Goal: Information Seeking & Learning: Learn about a topic

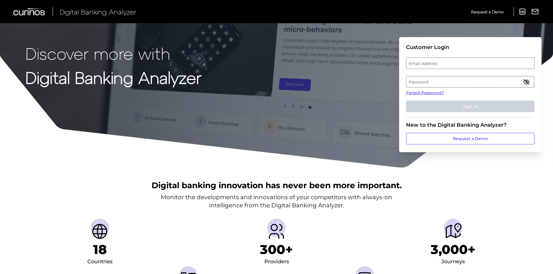
click at [428, 64] on label "Email Address" at bounding box center [471, 63] width 128 height 10
click at [428, 64] on input "email" at bounding box center [470, 63] width 129 height 12
click at [428, 64] on input "Email Address" at bounding box center [470, 63] width 129 height 12
type input "[EMAIL_ADDRESS][PERSON_NAME][DOMAIN_NAME]"
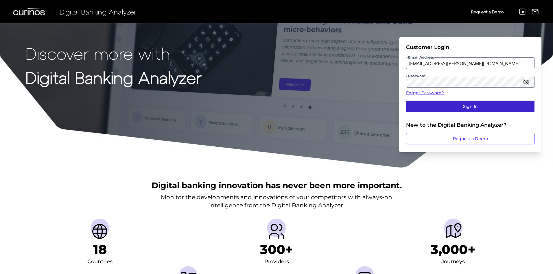
click at [482, 108] on button "Sign In" at bounding box center [470, 106] width 129 height 12
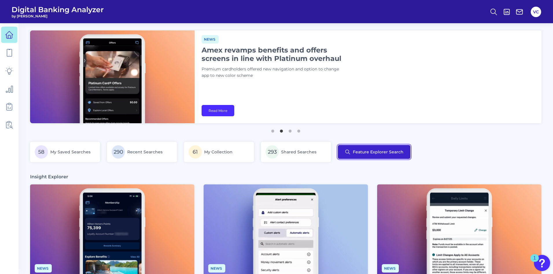
click at [365, 152] on button "Feature Explorer Search" at bounding box center [374, 152] width 73 height 14
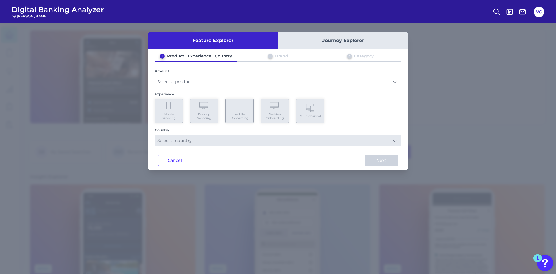
click at [200, 84] on input "text" at bounding box center [278, 81] width 246 height 11
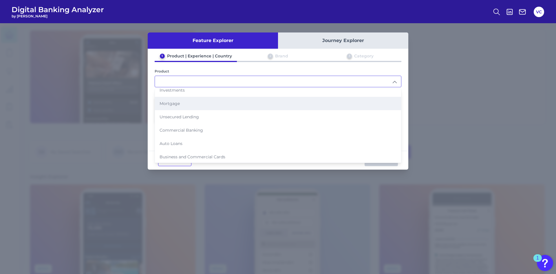
scroll to position [59, 0]
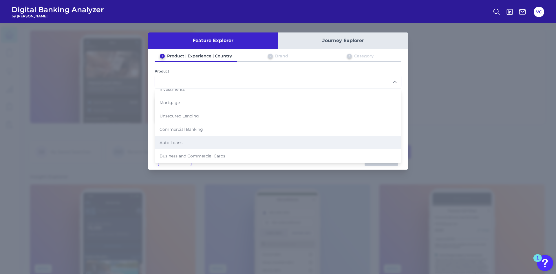
click at [203, 146] on li "Auto Loans" at bounding box center [278, 142] width 246 height 13
type input "Auto Loans"
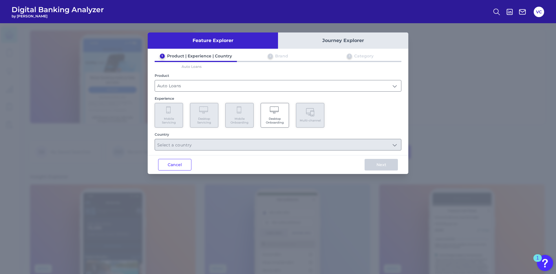
click at [280, 118] on span "Desktop Onboarding" at bounding box center [275, 121] width 22 height 8
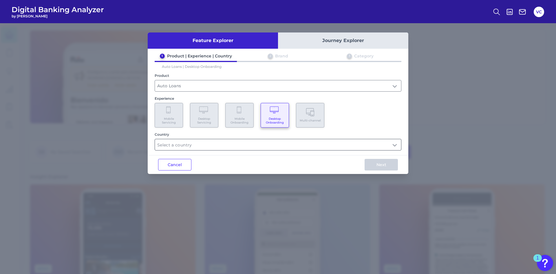
click at [265, 143] on input "text" at bounding box center [278, 144] width 246 height 11
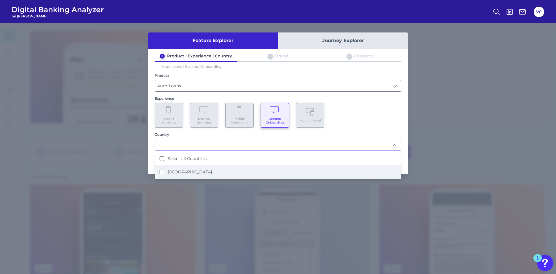
click at [163, 171] on States "[GEOGRAPHIC_DATA]" at bounding box center [161, 171] width 5 height 5
type input "Select all Countries"
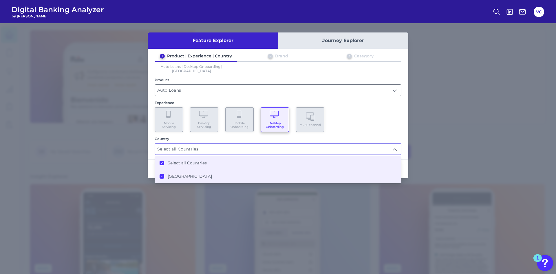
click at [421, 149] on div "Feature Explorer Journey Explorer 1 Product | Experience | Country 2 Brand 3 Ca…" at bounding box center [278, 148] width 556 height 250
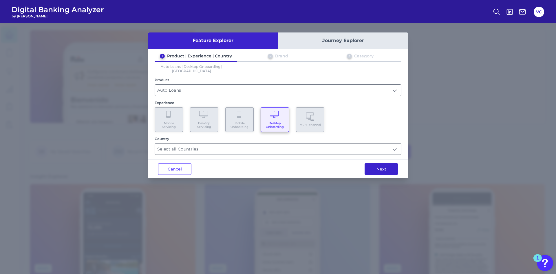
click at [384, 167] on button "Next" at bounding box center [380, 169] width 33 height 12
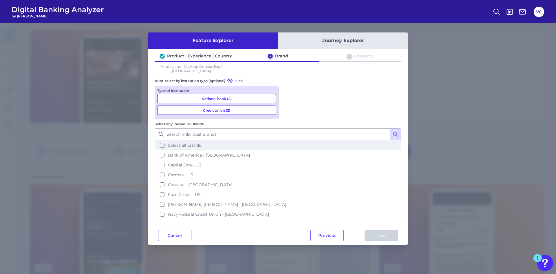
click at [288, 140] on button "Select all brands" at bounding box center [277, 145] width 245 height 10
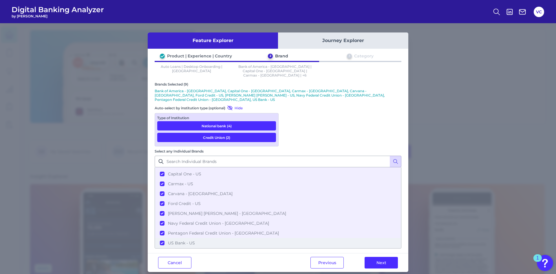
scroll to position [0, 0]
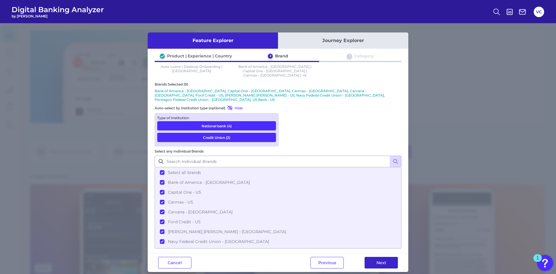
click at [385, 256] on button "Next" at bounding box center [380, 262] width 33 height 12
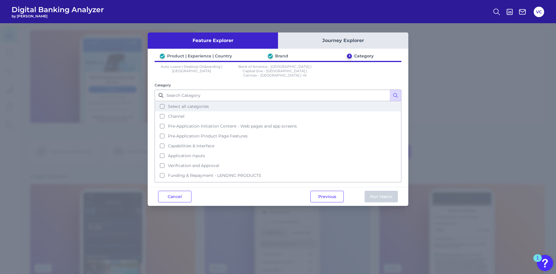
click at [162, 101] on button "Select all categories" at bounding box center [277, 106] width 245 height 10
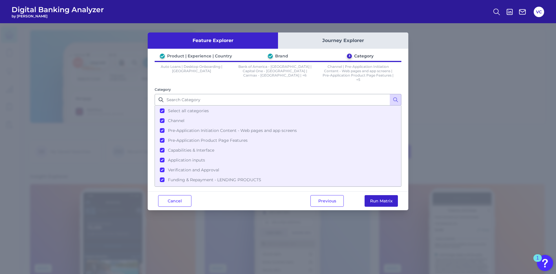
click at [372, 199] on button "Run Matrix" at bounding box center [380, 201] width 33 height 12
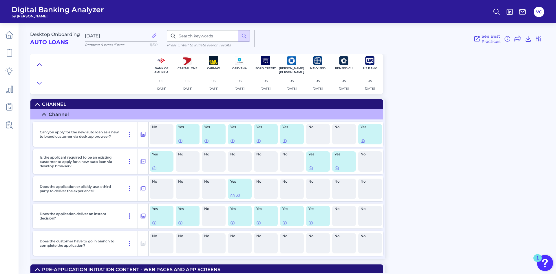
click at [40, 66] on icon at bounding box center [39, 65] width 5 height 6
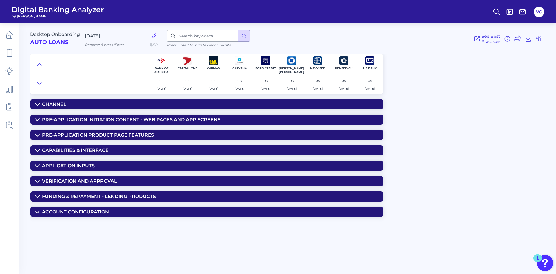
click at [51, 102] on div "Channel" at bounding box center [54, 103] width 24 height 5
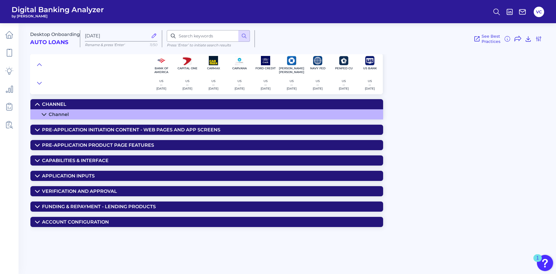
click at [53, 112] on div "Channel" at bounding box center [59, 113] width 20 height 5
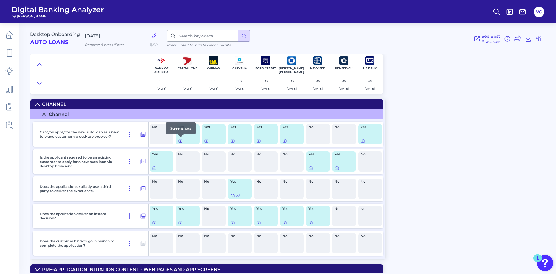
click at [180, 140] on icon at bounding box center [180, 140] width 1 height 1
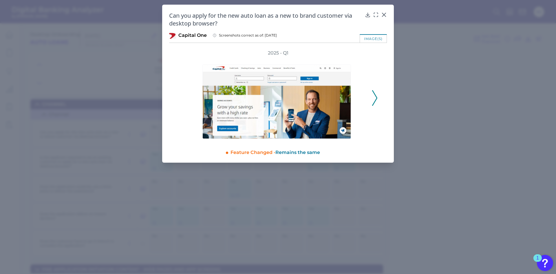
click at [374, 11] on div "Can you apply for the new auto loan as a new to brand customer via desktop brow…" at bounding box center [278, 84] width 232 height 158
click at [377, 14] on icon at bounding box center [376, 15] width 6 height 6
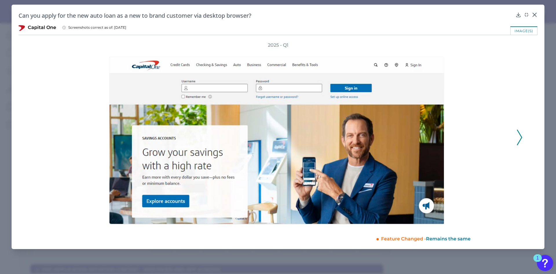
click at [518, 137] on icon at bounding box center [519, 137] width 5 height 16
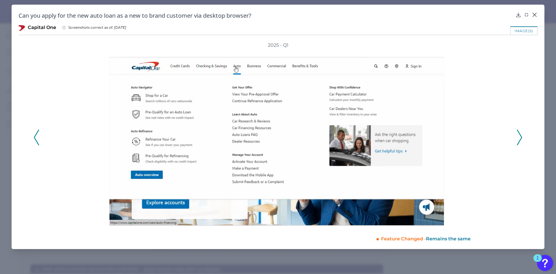
click at [518, 136] on icon at bounding box center [519, 137] width 5 height 16
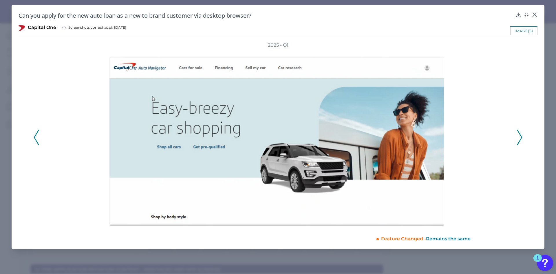
click at [521, 137] on polyline at bounding box center [519, 137] width 4 height 15
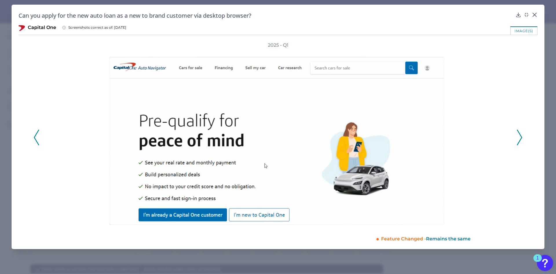
click at [521, 137] on polyline at bounding box center [519, 137] width 4 height 15
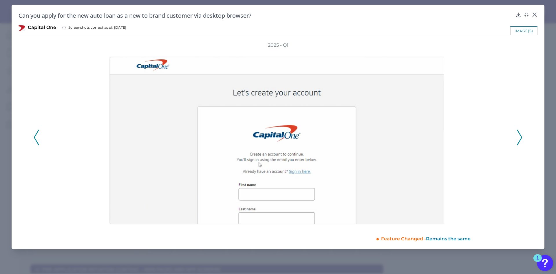
click at [521, 137] on polyline at bounding box center [519, 137] width 4 height 15
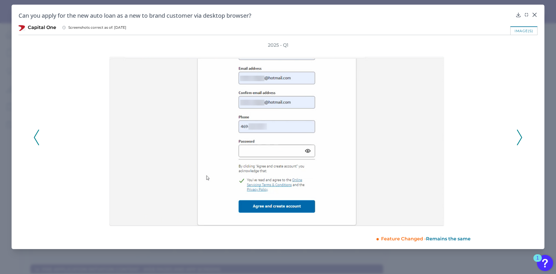
click at [521, 137] on polyline at bounding box center [519, 137] width 4 height 15
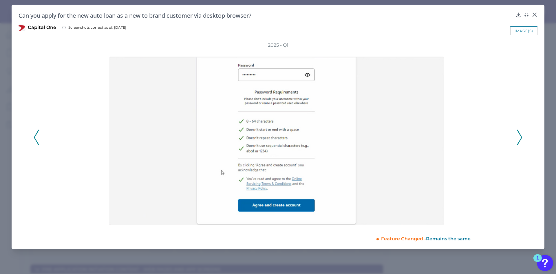
click at [521, 137] on polyline at bounding box center [519, 137] width 4 height 15
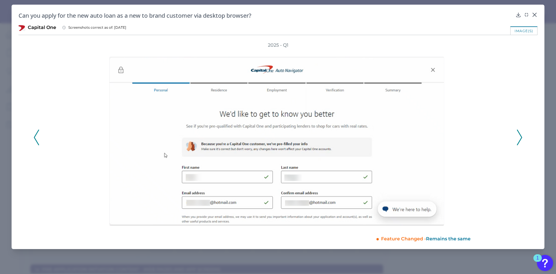
click at [521, 137] on polyline at bounding box center [519, 137] width 4 height 15
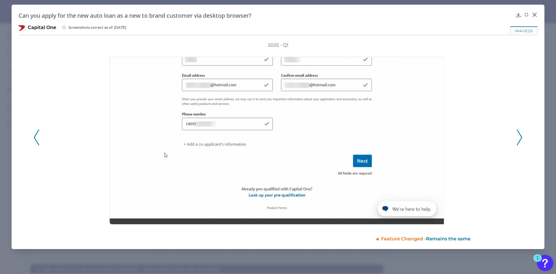
click at [521, 137] on polyline at bounding box center [519, 137] width 4 height 15
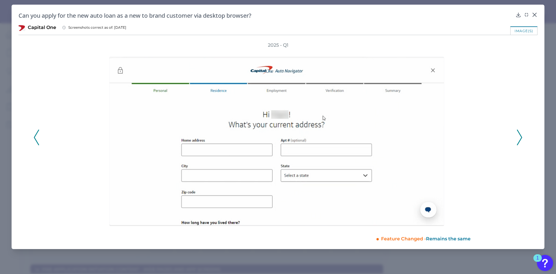
click at [521, 137] on polyline at bounding box center [519, 137] width 4 height 15
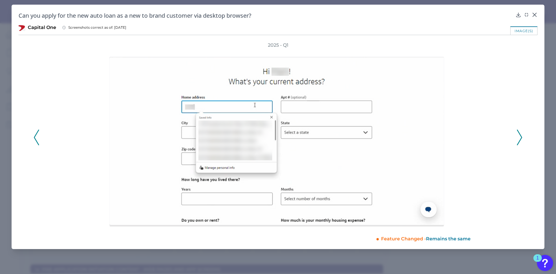
click at [521, 137] on polyline at bounding box center [519, 137] width 4 height 15
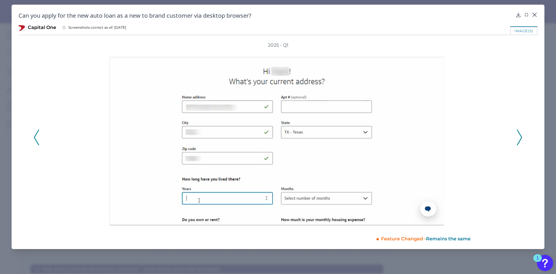
click at [522, 137] on button at bounding box center [519, 137] width 6 height 16
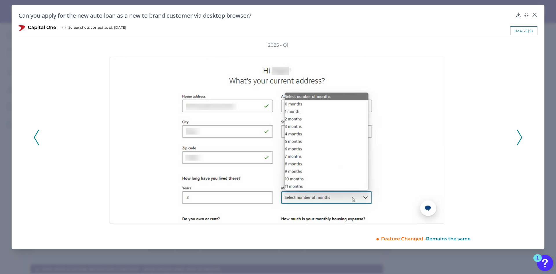
click at [522, 137] on button at bounding box center [519, 137] width 6 height 16
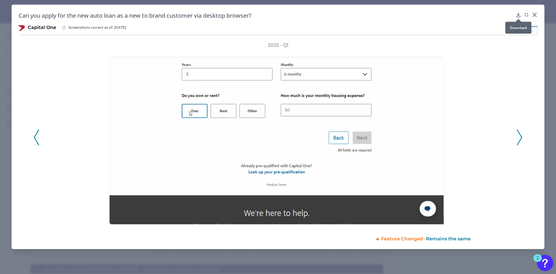
click at [517, 14] on icon at bounding box center [518, 15] width 4 height 4
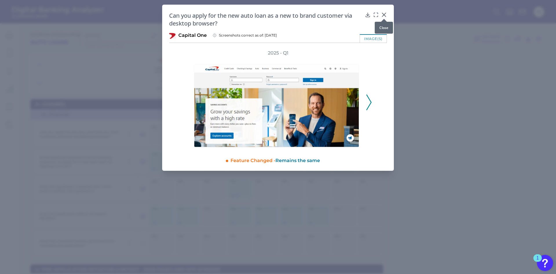
click at [386, 16] on div at bounding box center [384, 19] width 6 height 6
click at [382, 15] on icon at bounding box center [384, 15] width 6 height 6
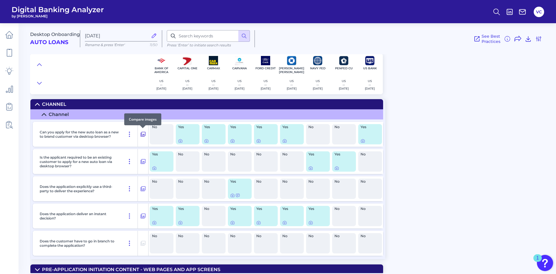
click at [144, 136] on icon at bounding box center [143, 134] width 5 height 5
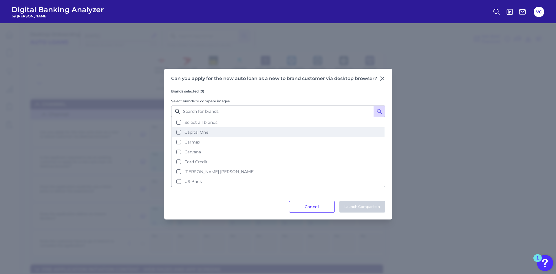
click at [177, 132] on button "Capital One" at bounding box center [278, 132] width 213 height 10
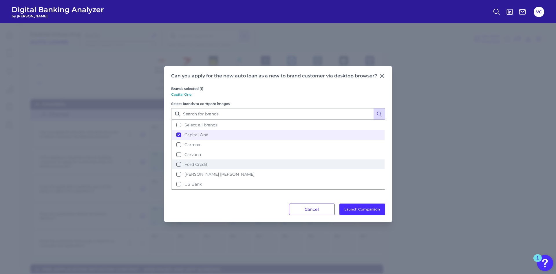
click at [177, 166] on button "Ford Credit" at bounding box center [278, 164] width 213 height 10
click at [361, 212] on button "Launch Comparison" at bounding box center [362, 209] width 46 height 12
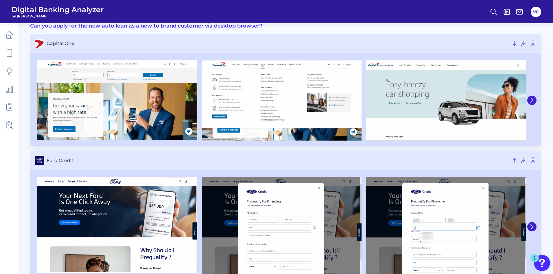
scroll to position [45, 0]
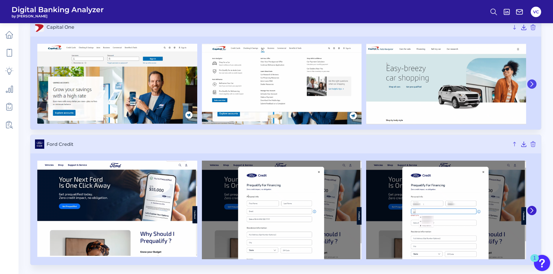
click at [534, 82] on icon at bounding box center [532, 83] width 5 height 5
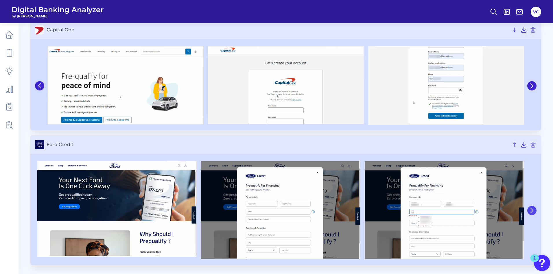
click at [531, 210] on icon at bounding box center [532, 210] width 5 height 5
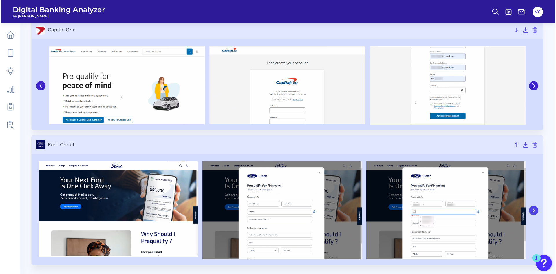
scroll to position [40, 0]
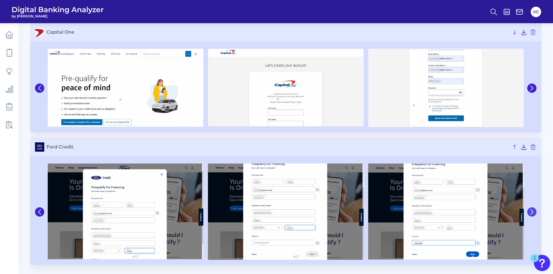
click at [531, 210] on icon at bounding box center [532, 211] width 5 height 5
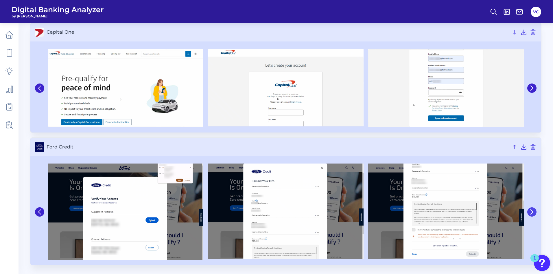
click at [531, 210] on icon at bounding box center [532, 211] width 5 height 5
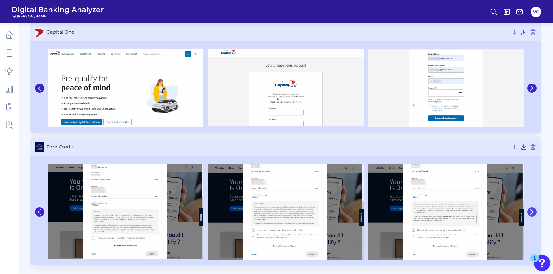
click at [531, 210] on icon at bounding box center [532, 211] width 5 height 5
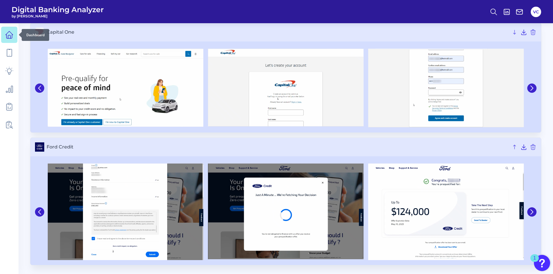
click at [8, 34] on icon at bounding box center [9, 35] width 8 height 8
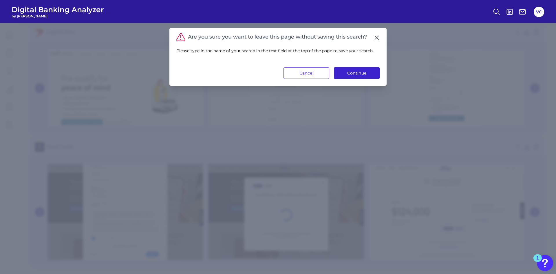
click at [356, 74] on button "Continue" at bounding box center [357, 73] width 46 height 12
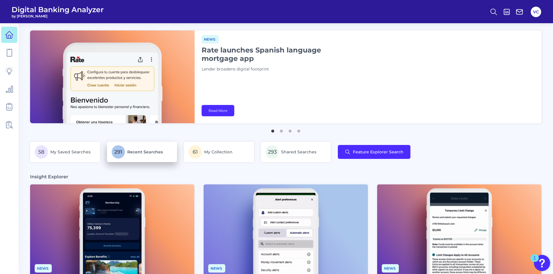
click at [110, 149] on link "291 Recent Searches" at bounding box center [142, 152] width 70 height 20
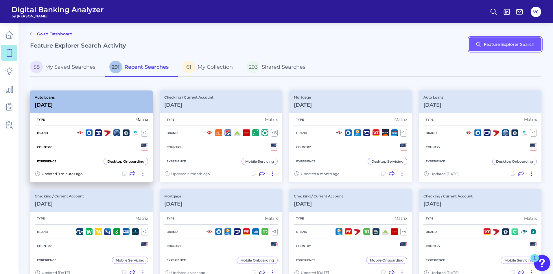
drag, startPoint x: 490, startPoint y: 47, endPoint x: 82, endPoint y: 110, distance: 412.5
click at [77, 111] on div "Auto Loans [DATE]" at bounding box center [91, 101] width 123 height 22
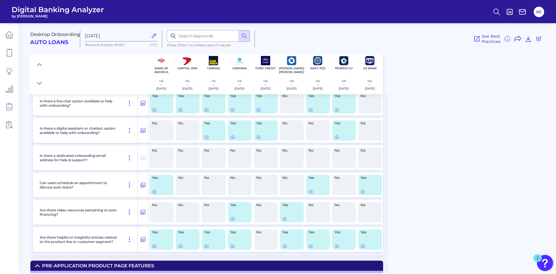
scroll to position [260, 0]
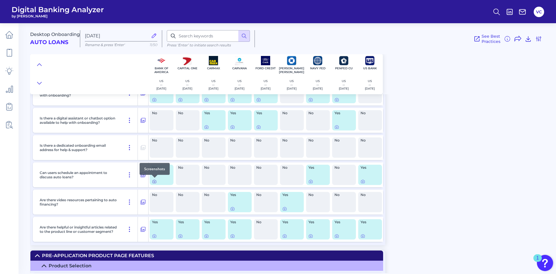
click at [153, 181] on icon at bounding box center [154, 181] width 3 height 3
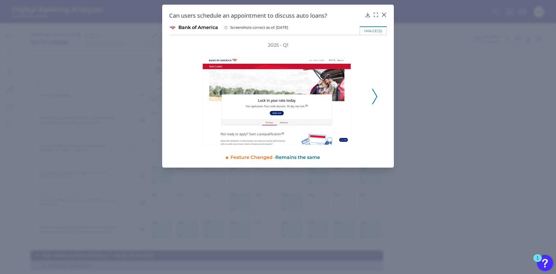
click at [373, 97] on icon at bounding box center [374, 97] width 5 height 16
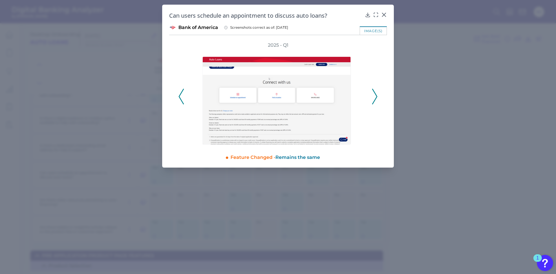
drag, startPoint x: 373, startPoint y: 97, endPoint x: 382, endPoint y: 107, distance: 13.3
click at [382, 107] on div "2025 - Q1" at bounding box center [278, 93] width 218 height 103
click at [376, 13] on icon at bounding box center [376, 15] width 6 height 6
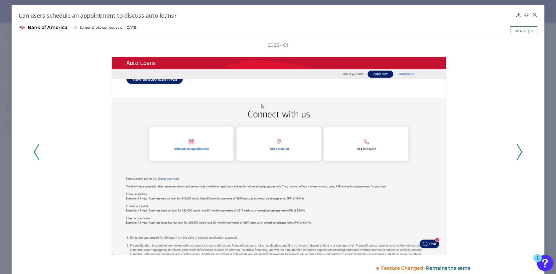
click at [523, 153] on div "2025 - Q1" at bounding box center [278, 148] width 519 height 213
click at [518, 150] on icon at bounding box center [519, 152] width 5 height 16
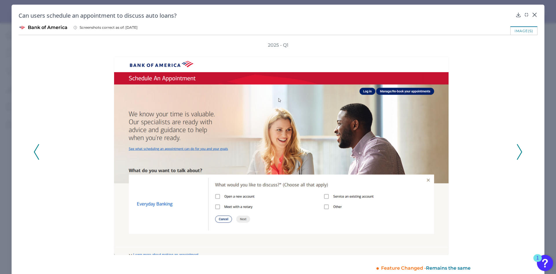
click at [518, 150] on polyline at bounding box center [519, 151] width 4 height 15
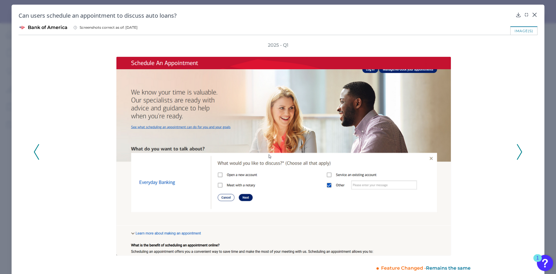
click at [518, 150] on polyline at bounding box center [519, 151] width 4 height 15
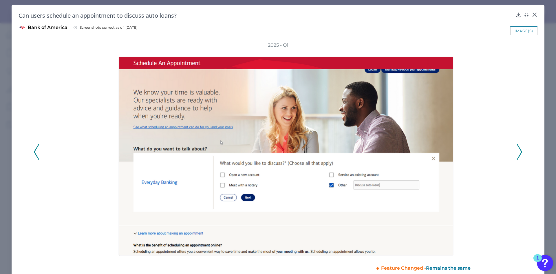
click at [518, 150] on polyline at bounding box center [519, 151] width 4 height 15
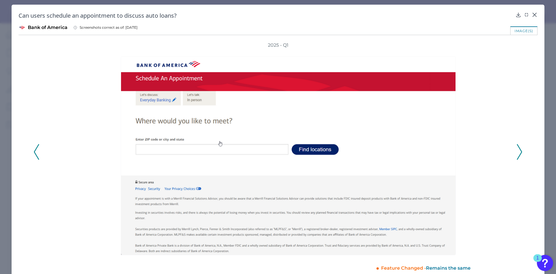
click at [518, 150] on polyline at bounding box center [519, 151] width 4 height 15
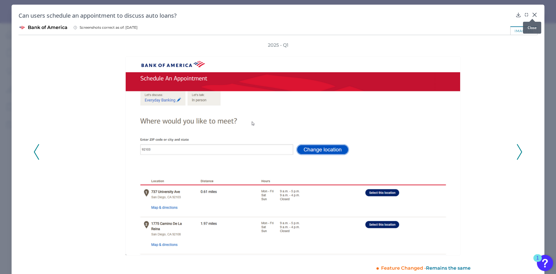
click at [535, 13] on icon at bounding box center [534, 15] width 6 height 6
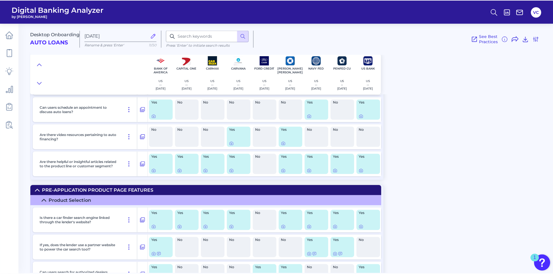
scroll to position [347, 0]
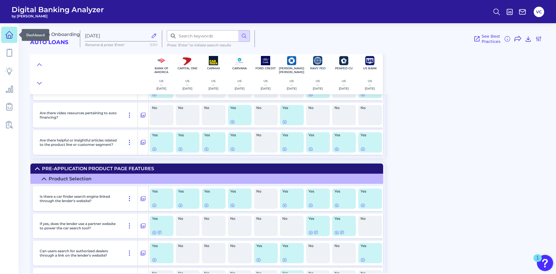
click at [6, 37] on icon at bounding box center [9, 35] width 8 height 8
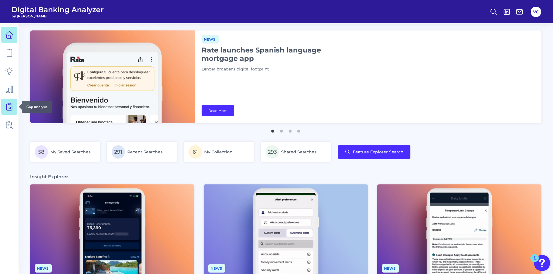
click at [9, 111] on link at bounding box center [9, 106] width 16 height 16
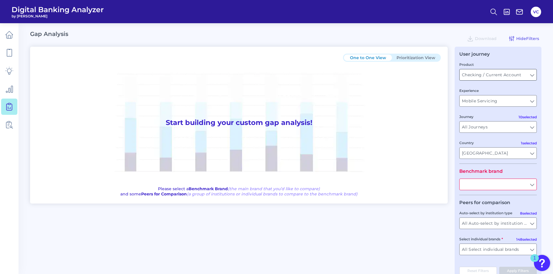
click at [511, 76] on input "Checking / Current Account" at bounding box center [498, 74] width 77 height 11
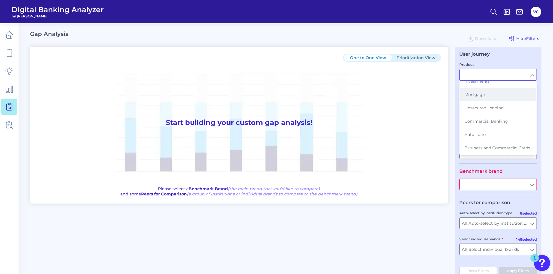
scroll to position [65, 0]
click at [493, 131] on button "Auto Loans" at bounding box center [498, 134] width 76 height 13
type input "Auto Loans"
type input "All Countries"
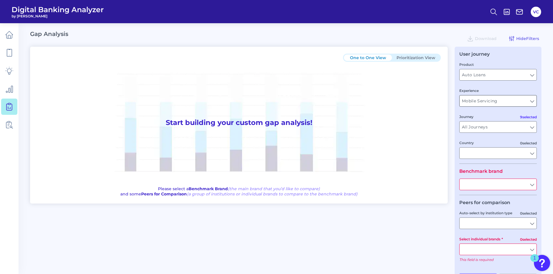
click at [493, 104] on input "Mobile Servicing" at bounding box center [498, 100] width 77 height 11
click at [495, 116] on span "Desktop Onboarding" at bounding box center [486, 113] width 43 height 5
type input "Desktop Onboarding"
click at [493, 101] on input "Desktop Onboarding" at bounding box center [498, 100] width 77 height 11
click at [493, 101] on input "Experience" at bounding box center [498, 100] width 77 height 11
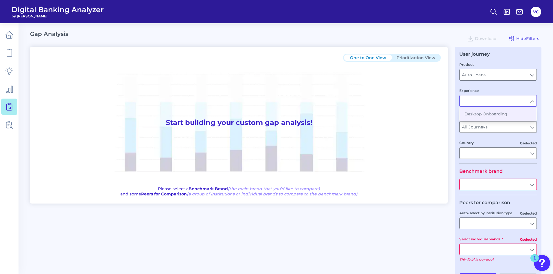
type input "Desktop Onboarding"
click at [493, 129] on input "All Journeys" at bounding box center [498, 126] width 77 height 11
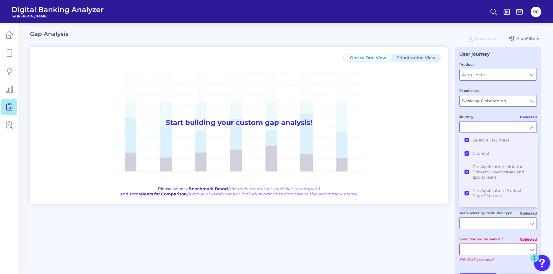
click at [496, 111] on fieldset "Product Auto Loans Auto Loans Experience Desktop Onboarding Desktop Onboarding …" at bounding box center [499, 112] width 78 height 102
type input "All Journeys"
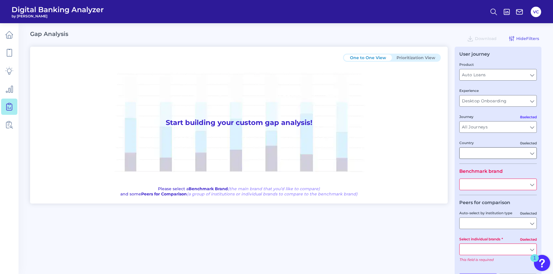
click at [481, 153] on input "Country" at bounding box center [498, 152] width 77 height 11
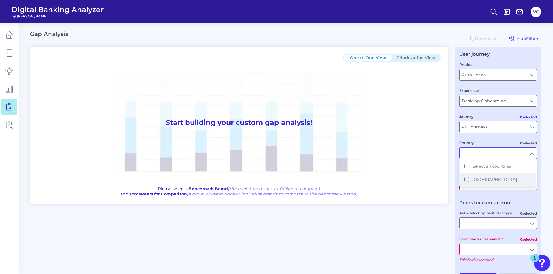
click at [465, 179] on button "[GEOGRAPHIC_DATA]" at bounding box center [498, 178] width 76 height 13
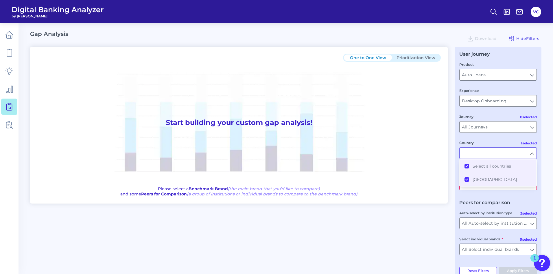
click at [527, 195] on form "Product Auto Loans Auto Loans Experience Desktop Onboarding Desktop Onboarding …" at bounding box center [499, 160] width 78 height 198
type input "All Countries"
click at [500, 223] on input "All Auto-select by institution types" at bounding box center [498, 222] width 77 height 11
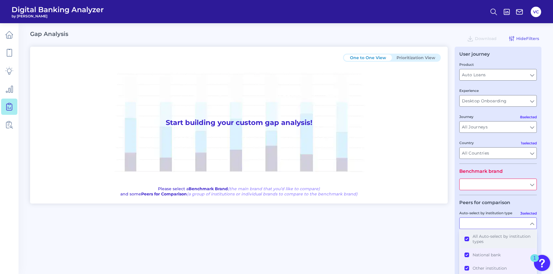
click at [467, 237] on button "All Auto-select by institution types" at bounding box center [498, 238] width 76 height 19
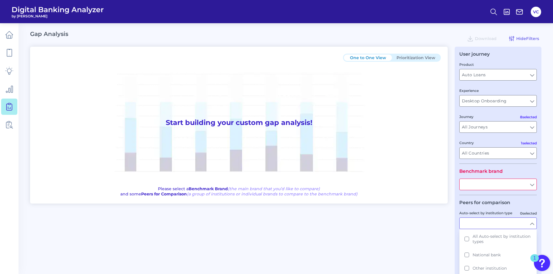
click at [434, 238] on div "One to One View Prioritization View Start building your custom gap analysis! Pl…" at bounding box center [286, 166] width 512 height 239
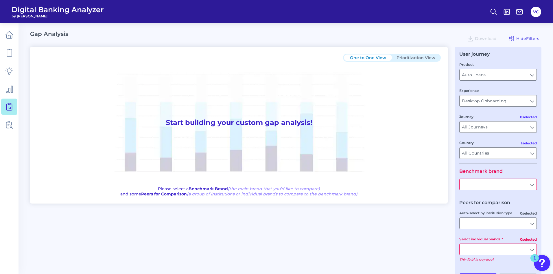
scroll to position [21, 0]
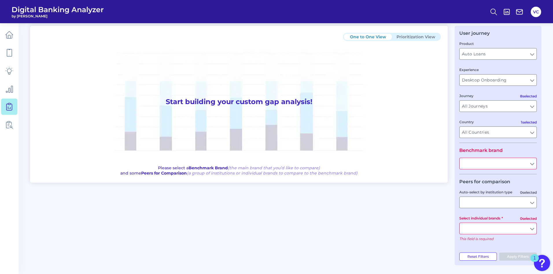
click at [534, 228] on input "Select individual brands" at bounding box center [498, 228] width 77 height 11
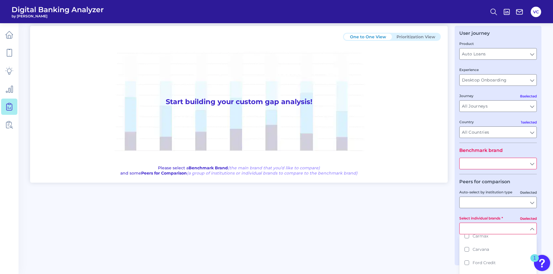
scroll to position [58, 0]
click at [481, 251] on span "Ford Credit" at bounding box center [484, 249] width 23 height 5
click at [424, 254] on div "One to One View Prioritization View Start building your custom gap analysis! Pl…" at bounding box center [286, 142] width 512 height 232
type input "Ford Credit"
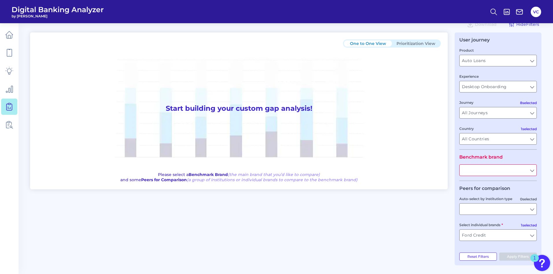
scroll to position [14, 0]
click at [521, 169] on input "text" at bounding box center [498, 169] width 77 height 11
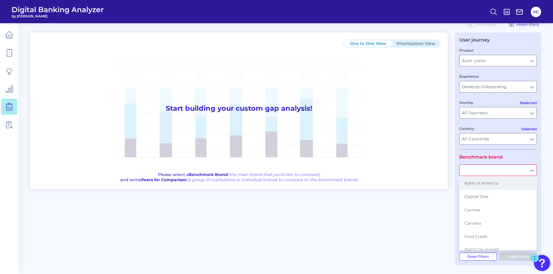
click at [494, 183] on span "Bank of America" at bounding box center [482, 182] width 34 height 5
type input "Bank of America"
type input "All Auto-select by institution types"
type input "All Select individual brands"
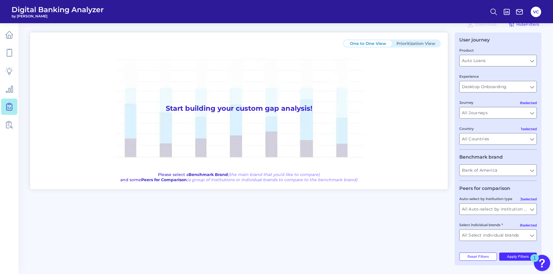
click at [499, 215] on fieldset "Peers for comparison 3 selected Auto-select by institution type All Auto-select…" at bounding box center [499, 215] width 78 height 60
click at [499, 212] on input "All Auto-select by institution types" at bounding box center [498, 208] width 77 height 11
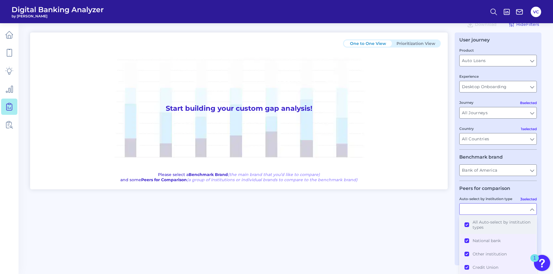
click at [465, 222] on button "All Auto-select by institution types" at bounding box center [498, 224] width 76 height 19
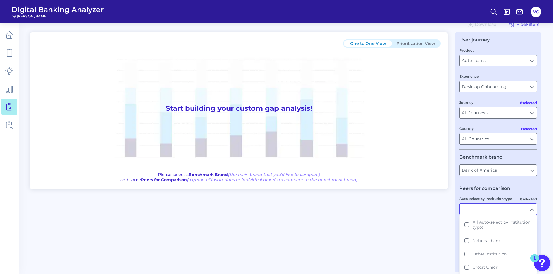
click at [453, 226] on div "One to One View Prioritization View Start building your custom gap analysis! Pl…" at bounding box center [286, 151] width 512 height 239
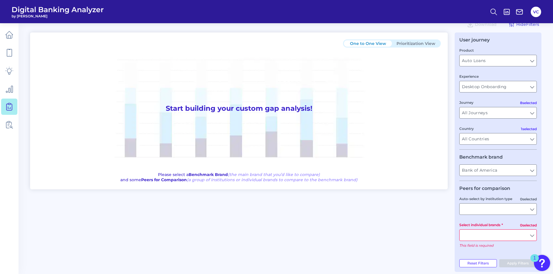
click at [485, 239] on input "Select individual brands" at bounding box center [498, 234] width 77 height 11
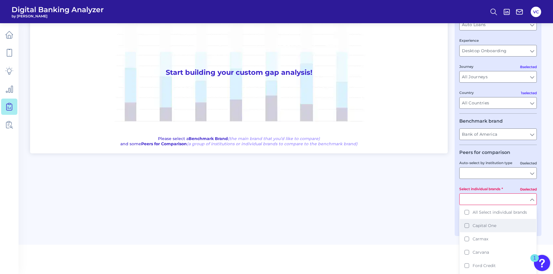
scroll to position [56, 0]
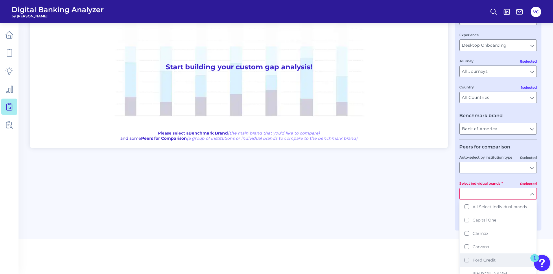
click at [482, 256] on button "Ford Credit" at bounding box center [498, 259] width 76 height 13
click at [443, 232] on html "Digital Banking Analyzer by Curinos VC Gap Analysis Download Hide Filters One t…" at bounding box center [276, 88] width 553 height 288
type input "Ford Credit"
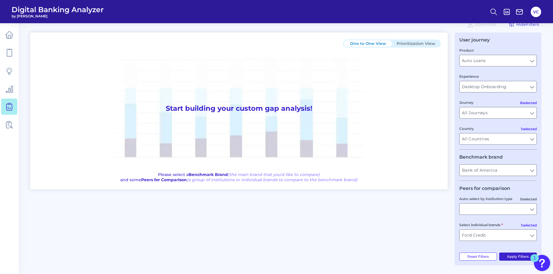
click at [517, 256] on button "Apply Filters" at bounding box center [519, 256] width 38 height 8
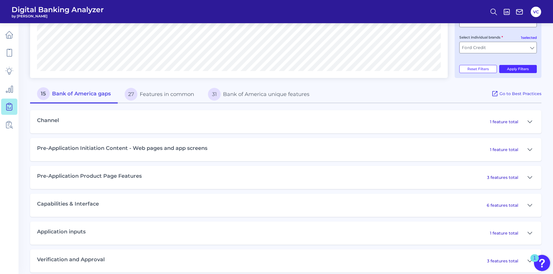
scroll to position [209, 0]
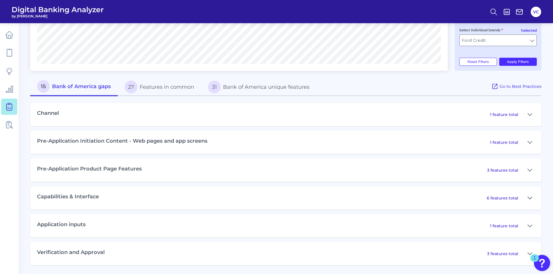
click at [531, 197] on icon at bounding box center [530, 197] width 5 height 7
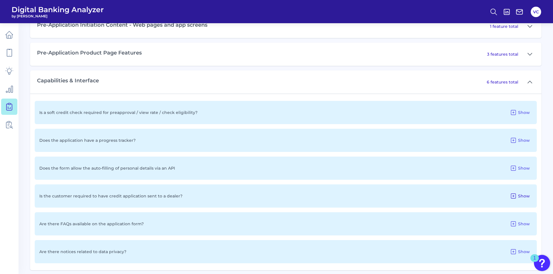
scroll to position [295, 0]
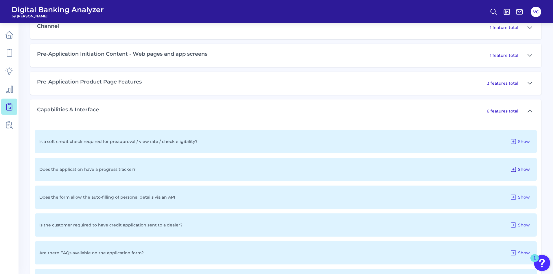
click at [517, 168] on icon at bounding box center [513, 169] width 7 height 7
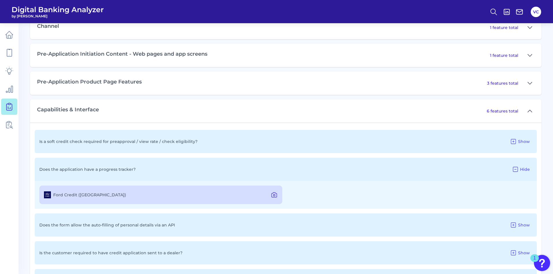
click at [275, 196] on icon at bounding box center [274, 194] width 7 height 7
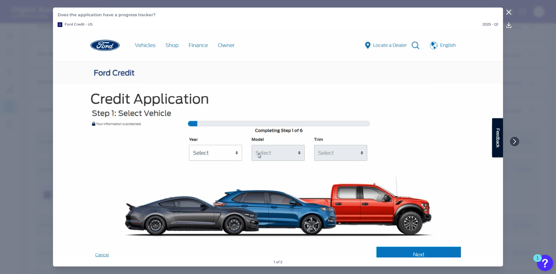
click at [509, 11] on icon at bounding box center [508, 12] width 7 height 7
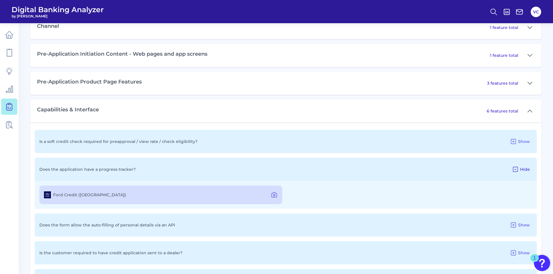
click at [517, 170] on icon at bounding box center [515, 169] width 7 height 7
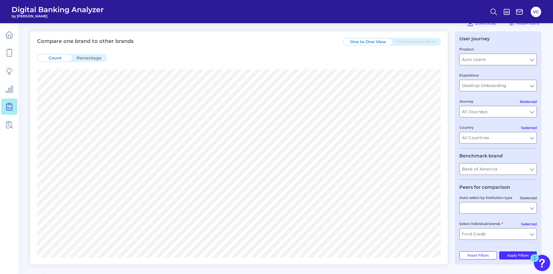
scroll to position [6, 0]
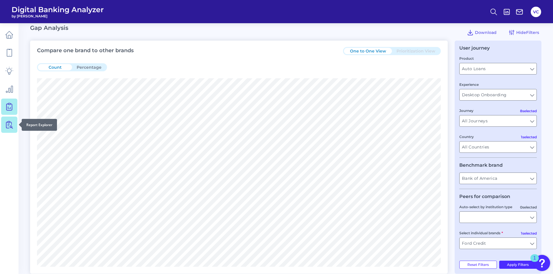
click at [13, 130] on link at bounding box center [9, 124] width 16 height 16
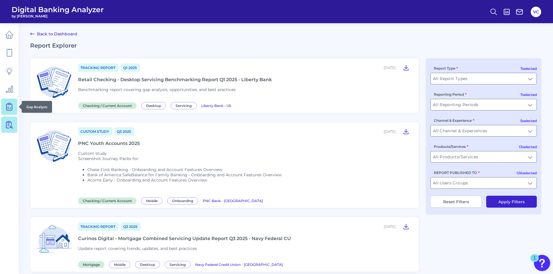
click at [9, 113] on link at bounding box center [9, 106] width 16 height 16
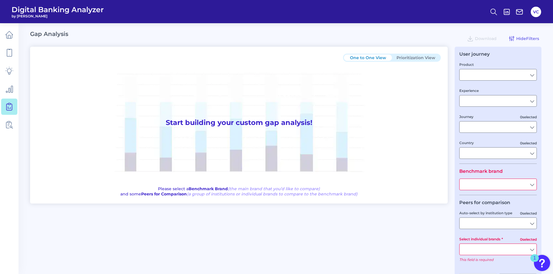
type input "Checking / Current Account"
type input "Mobile Servicing"
type input "Pre-Login Area, New Customer Onboarding, Login & Authentication, Accounts and t…"
type input "[GEOGRAPHIC_DATA]"
type input "All Select individual brands"
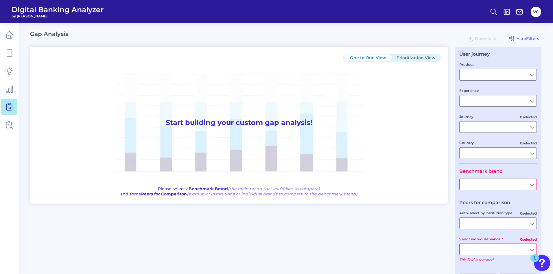
type input "All Journeys"
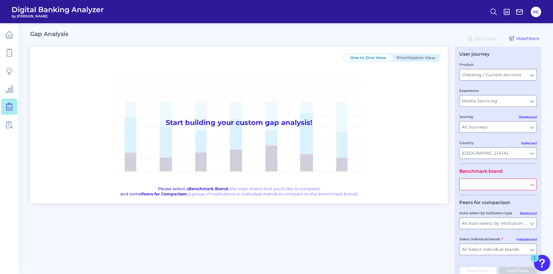
click at [14, 25] on ul at bounding box center [9, 79] width 16 height 109
click at [12, 32] on icon at bounding box center [9, 35] width 8 height 8
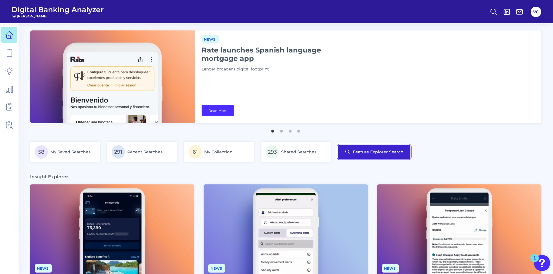
click at [353, 156] on button "Feature Explorer Search" at bounding box center [374, 152] width 73 height 14
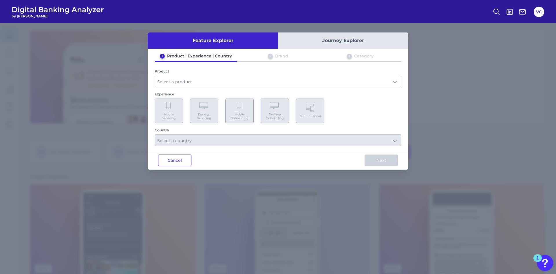
click at [177, 165] on button "Cancel" at bounding box center [174, 160] width 33 height 12
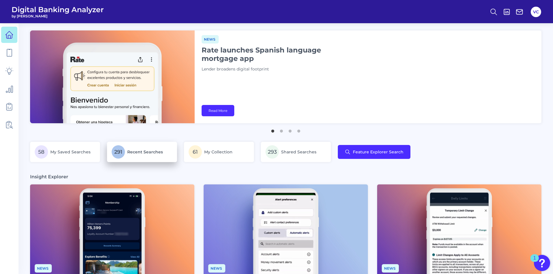
click at [127, 151] on span "Recent Searches" at bounding box center [145, 151] width 36 height 5
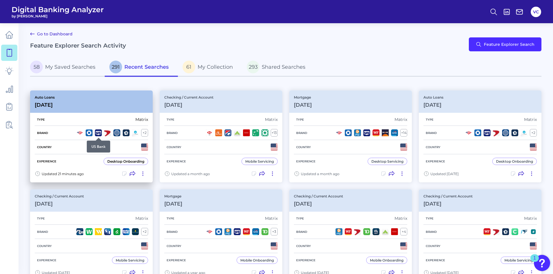
click at [101, 133] on img at bounding box center [98, 132] width 7 height 7
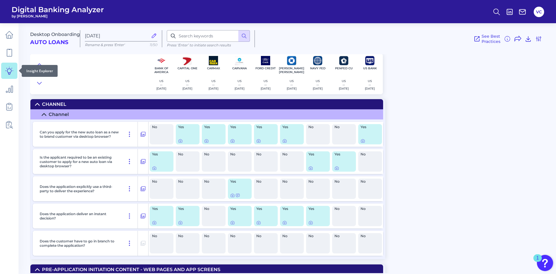
click at [8, 71] on icon at bounding box center [9, 71] width 8 height 8
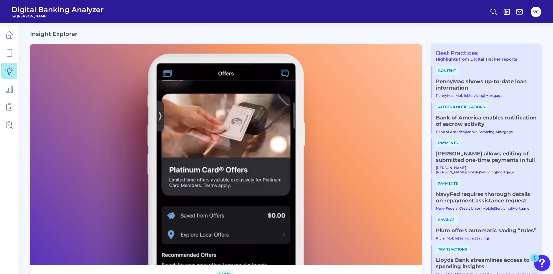
click at [468, 51] on link "Best Practices" at bounding box center [455, 52] width 47 height 7
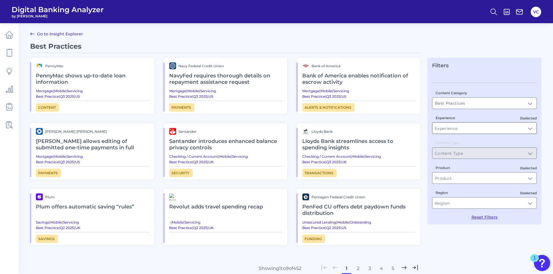
click at [471, 130] on input "Experience" at bounding box center [485, 127] width 104 height 11
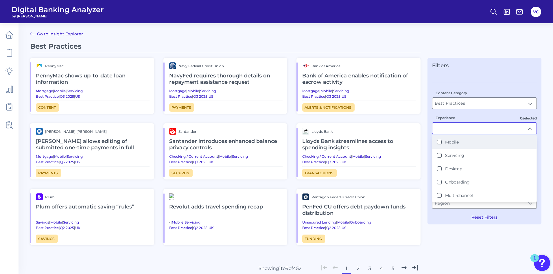
click at [440, 143] on button "Mobile" at bounding box center [439, 142] width 5 height 5
type input "Mobile"
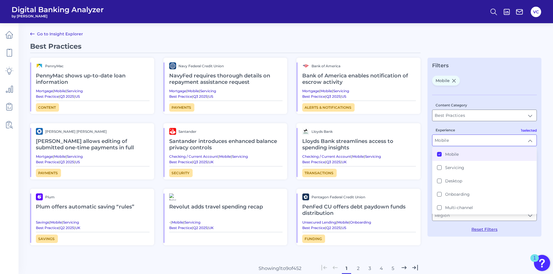
scroll to position [0, 0]
click at [440, 242] on div "Best Practices PennyMac PennyMac shows up-to-date loan information Mortgage | M…" at bounding box center [286, 178] width 512 height 272
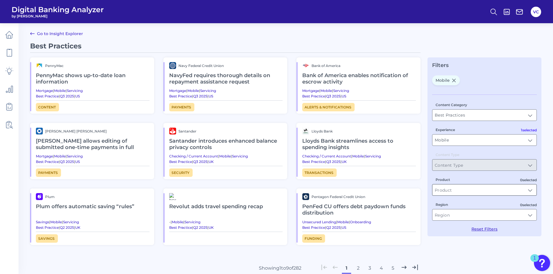
click at [479, 192] on input "Product" at bounding box center [485, 189] width 104 height 11
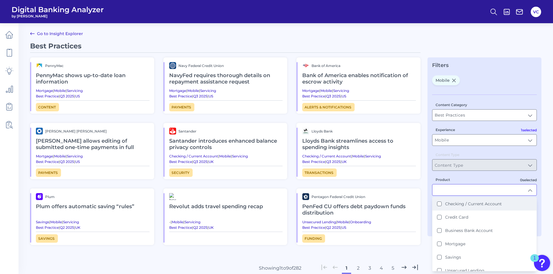
click at [442, 204] on div "Checking / Current Account" at bounding box center [469, 203] width 65 height 5
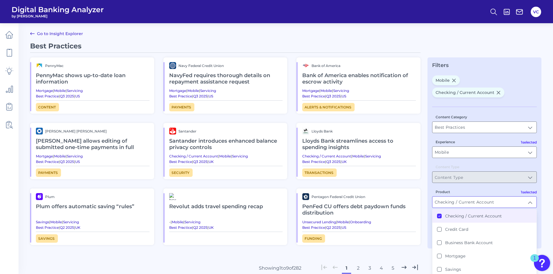
type input "Checking / Current Account"
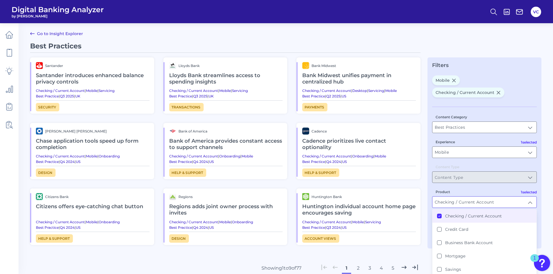
click at [419, 255] on div "Best Practices Santander Santander introduces enhanced balance privacy controls…" at bounding box center [225, 166] width 391 height 249
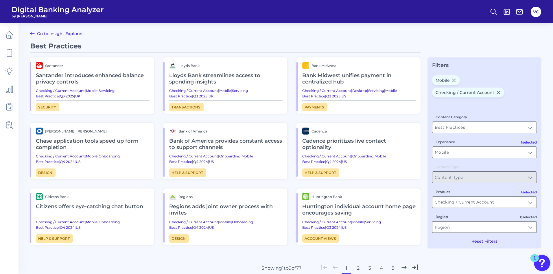
click at [456, 221] on input "Region" at bounding box center [485, 226] width 104 height 11
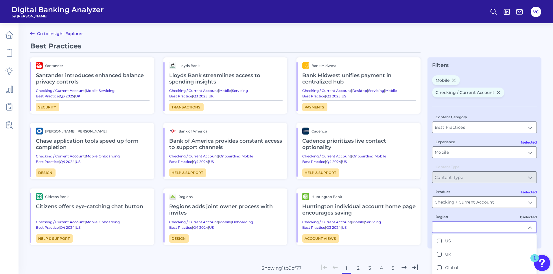
click at [439, 238] on button "US" at bounding box center [439, 240] width 5 height 5
type input "US"
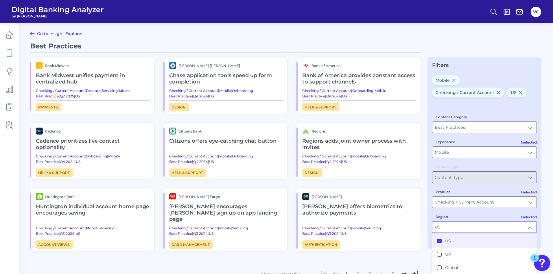
click at [412, 254] on div "Best Practices Bank Midwest Bank Midwest unifies payment in centralized hub Che…" at bounding box center [225, 169] width 391 height 255
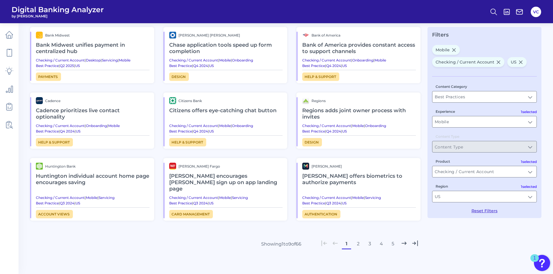
scroll to position [21, 0]
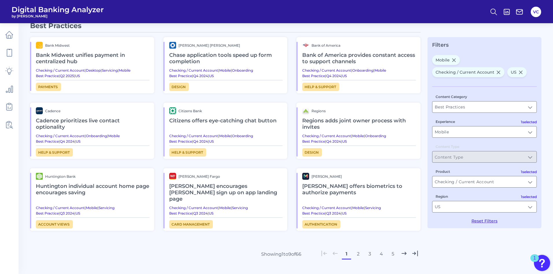
click at [212, 124] on h2 "Citizens offers eye-catching chat button" at bounding box center [226, 120] width 114 height 13
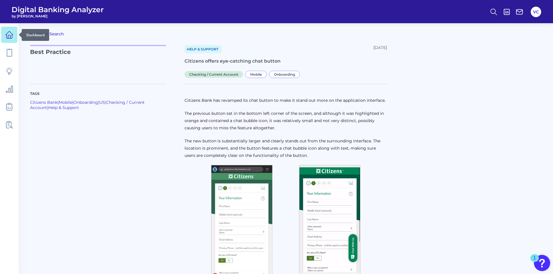
click at [10, 37] on icon at bounding box center [9, 36] width 2 height 3
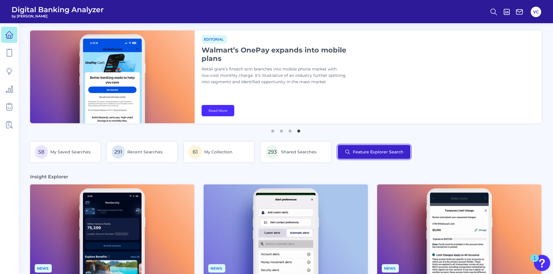
click at [361, 154] on button "Feature Explorer Search" at bounding box center [374, 152] width 73 height 14
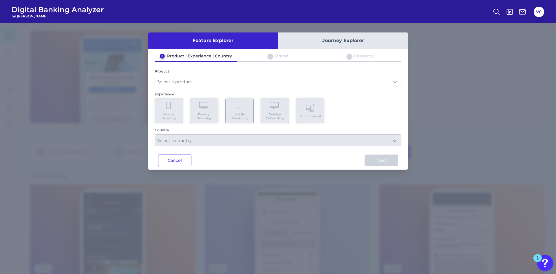
click at [202, 83] on input "text" at bounding box center [278, 81] width 246 height 11
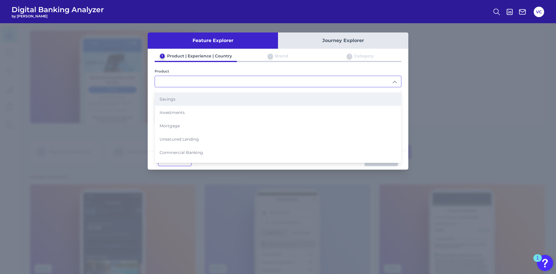
scroll to position [58, 0]
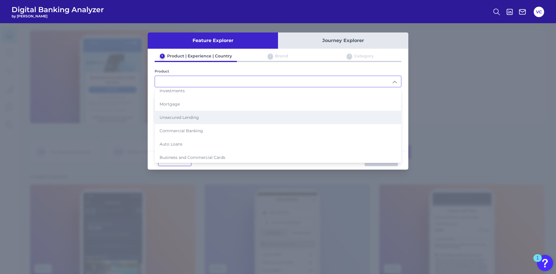
click at [195, 123] on li "Unsecured Lending" at bounding box center [278, 117] width 246 height 13
type input "Unsecured Lending"
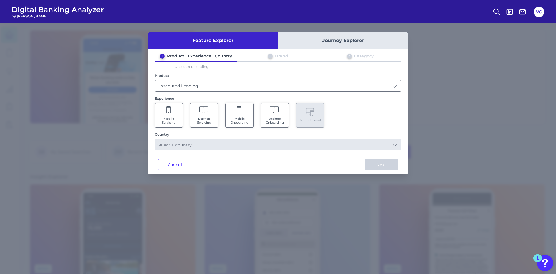
click at [176, 122] on span "Mobile Servicing" at bounding box center [169, 121] width 22 height 8
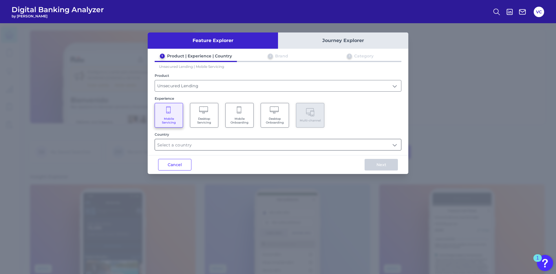
click at [192, 142] on input "text" at bounding box center [278, 144] width 246 height 11
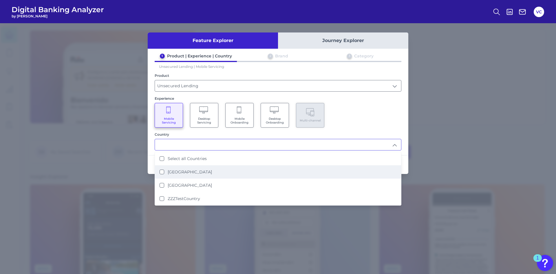
click at [162, 172] on Kingdom "[GEOGRAPHIC_DATA]" at bounding box center [161, 171] width 5 height 5
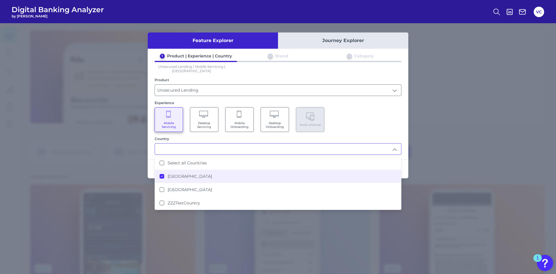
type input "[GEOGRAPHIC_DATA]"
click at [161, 177] on icon at bounding box center [161, 176] width 3 height 3
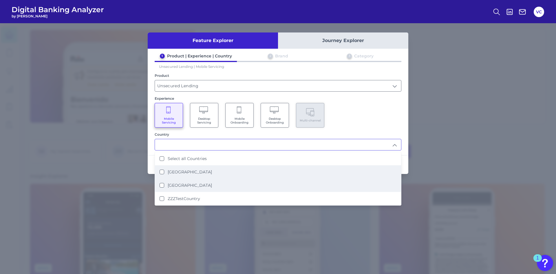
click at [162, 186] on States "[GEOGRAPHIC_DATA]" at bounding box center [161, 185] width 5 height 5
type input "[GEOGRAPHIC_DATA]"
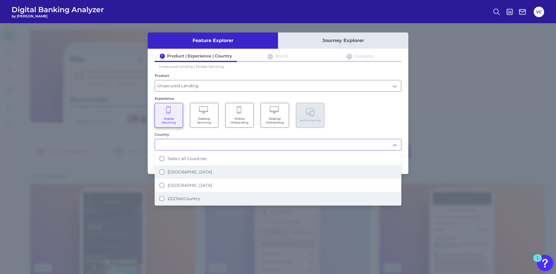
scroll to position [1, 0]
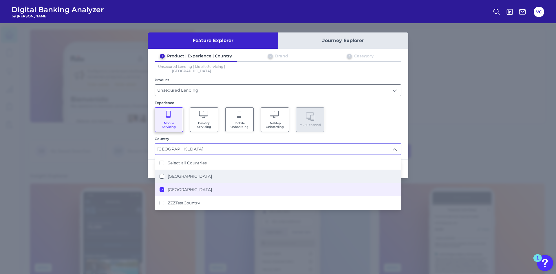
click at [169, 223] on div "Feature Explorer Journey Explorer 1 Product | Experience | Country 2 Brand 3 Ca…" at bounding box center [278, 148] width 556 height 250
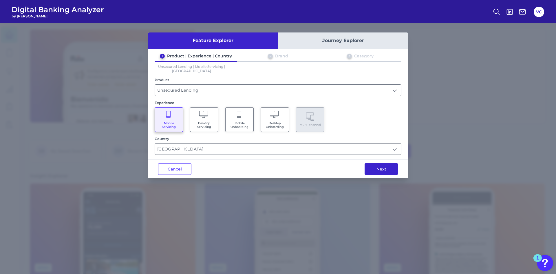
click at [377, 171] on button "Next" at bounding box center [380, 169] width 33 height 12
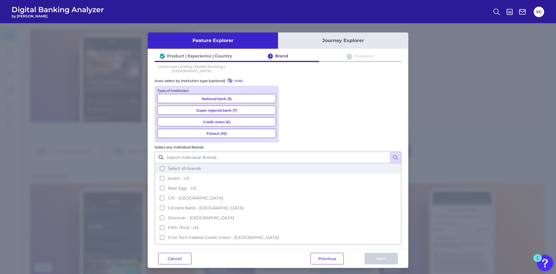
click at [288, 163] on button "Select all brands" at bounding box center [277, 168] width 245 height 10
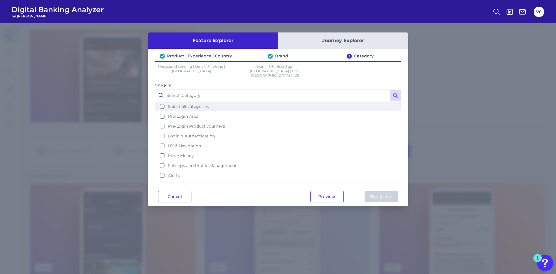
click at [165, 102] on button "Select all categories" at bounding box center [277, 106] width 245 height 10
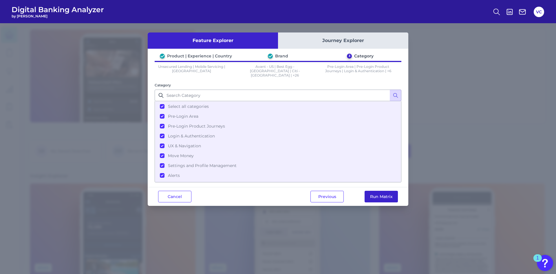
click at [381, 191] on button "Run Matrix" at bounding box center [380, 196] width 33 height 12
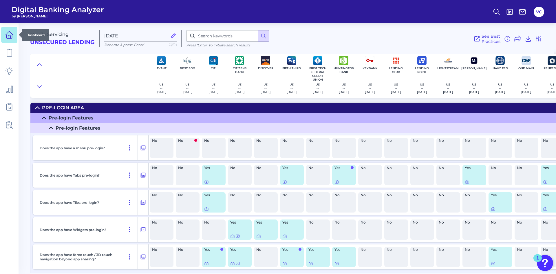
click at [13, 32] on link at bounding box center [9, 35] width 16 height 16
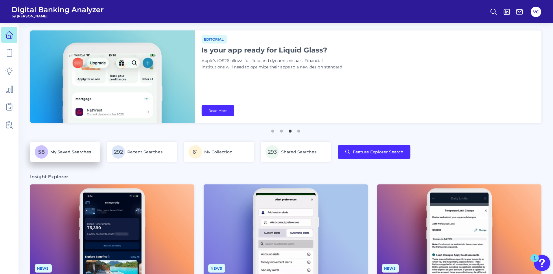
click at [65, 152] on span "My Saved Searches" at bounding box center [70, 151] width 41 height 5
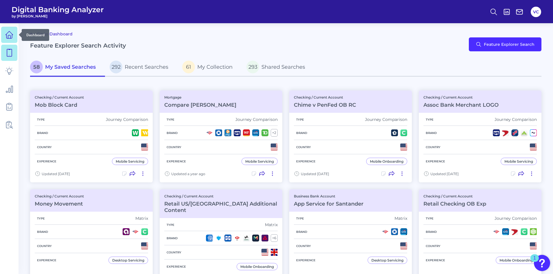
click at [8, 32] on icon at bounding box center [9, 35] width 8 height 8
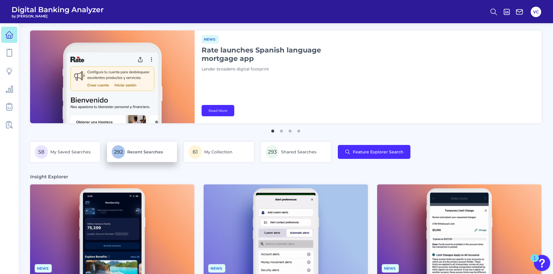
click at [159, 148] on p "292 Recent Searches" at bounding box center [142, 151] width 61 height 13
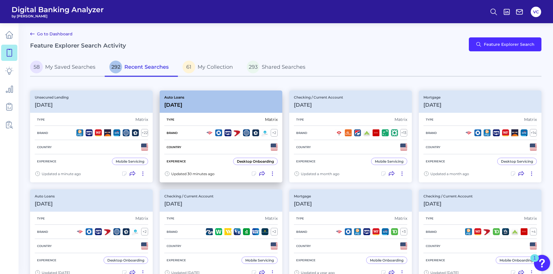
click at [195, 137] on div "Brand + 2" at bounding box center [220, 133] width 113 height 14
